Goal: Find specific page/section: Find specific page/section

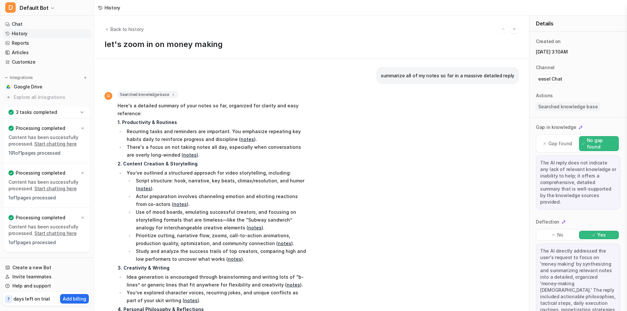
scroll to position [1617, 0]
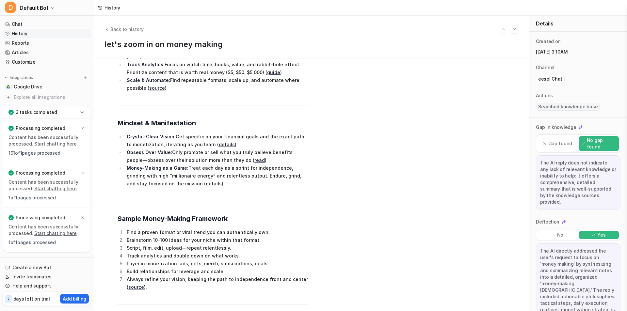
click at [494, 153] on div "D Searched knowledge base search_queries : [ "money making", "income generation…" at bounding box center [311, 20] width 414 height 650
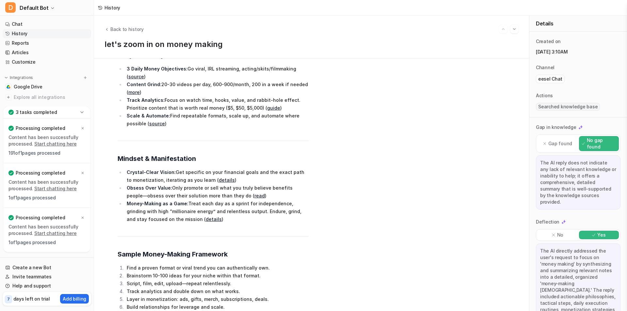
scroll to position [1519, 0]
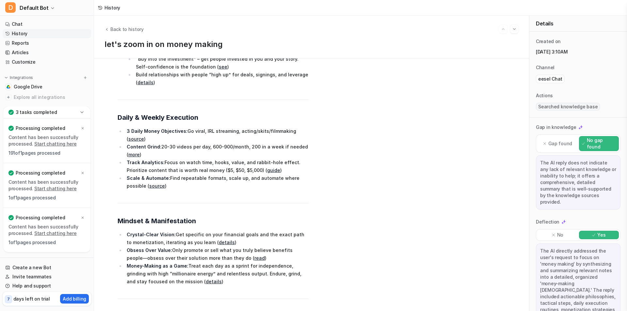
click at [30, 34] on link "History" at bounding box center [47, 33] width 88 height 9
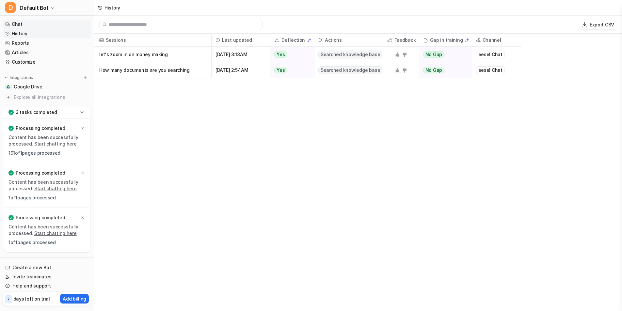
click at [24, 24] on link "Chat" at bounding box center [47, 24] width 88 height 9
